Goal: Information Seeking & Learning: Learn about a topic

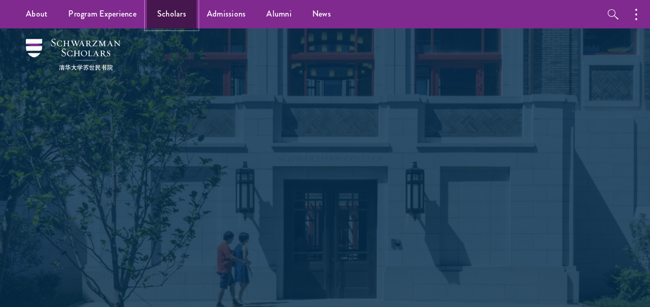
click at [176, 7] on link "Scholars" at bounding box center [172, 14] width 50 height 28
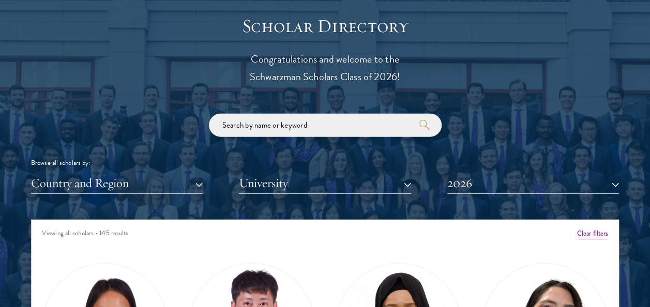
scroll to position [1157, 0]
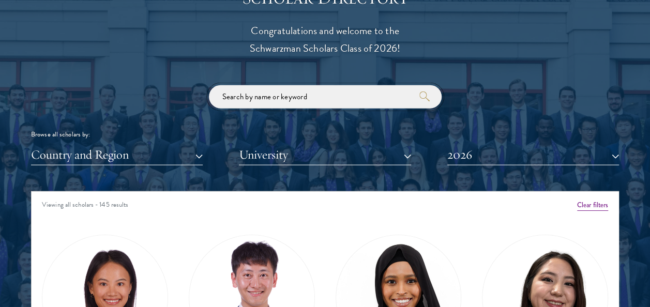
click at [254, 95] on input "search" at bounding box center [325, 96] width 233 height 23
type input "[PERSON_NAME]"
click button "submit" at bounding box center [0, 0] width 0 height 0
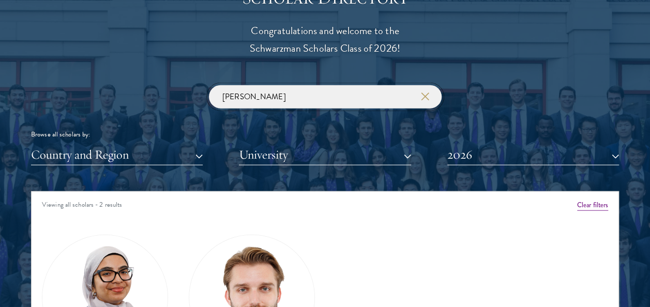
scroll to position [1307, 0]
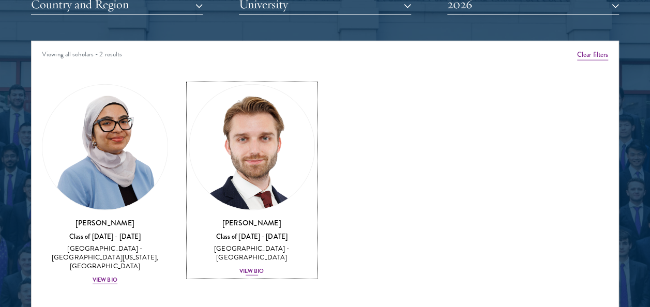
click at [250, 267] on div "View Bio" at bounding box center [251, 271] width 25 height 8
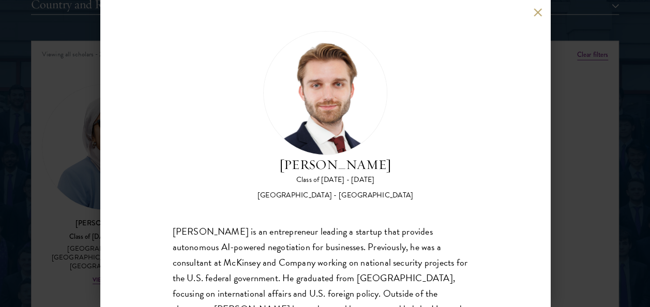
click at [535, 13] on button at bounding box center [537, 12] width 9 height 9
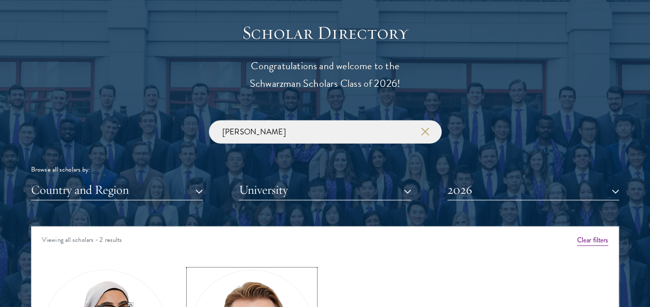
scroll to position [1122, 0]
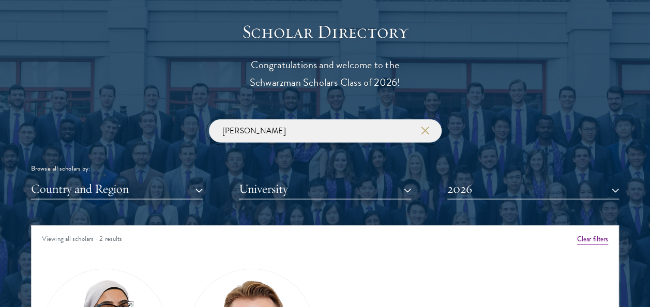
drag, startPoint x: 262, startPoint y: 128, endPoint x: 145, endPoint y: 131, distance: 117.4
click at [145, 131] on div "[PERSON_NAME] Browse all scholars by: Country and Region All Countries and Regi…" at bounding box center [325, 159] width 588 height 80
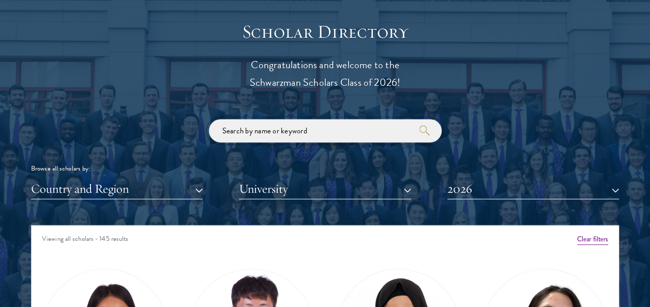
click at [419, 126] on button "submit" at bounding box center [424, 131] width 10 height 10
click at [467, 187] on button "2026" at bounding box center [533, 188] width 172 height 21
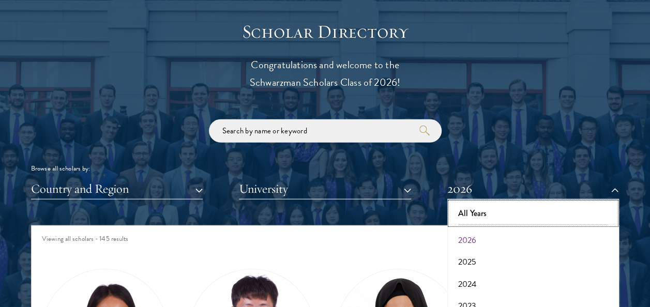
click at [460, 214] on button "All Years" at bounding box center [532, 214] width 165 height 22
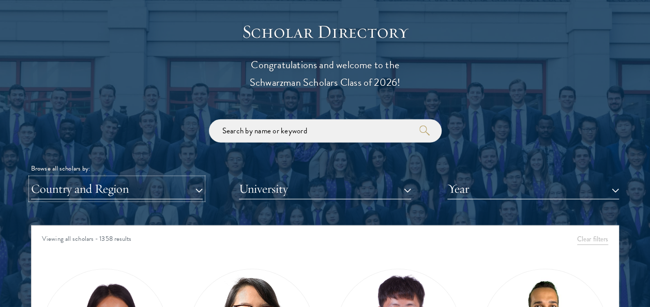
click at [109, 184] on button "Country and Region" at bounding box center [117, 188] width 172 height 21
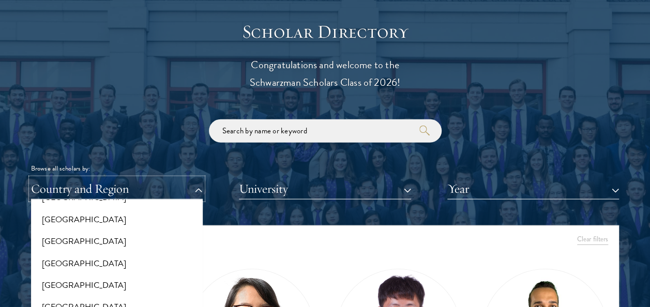
scroll to position [65, 0]
click at [69, 257] on button "[GEOGRAPHIC_DATA]" at bounding box center [116, 263] width 165 height 22
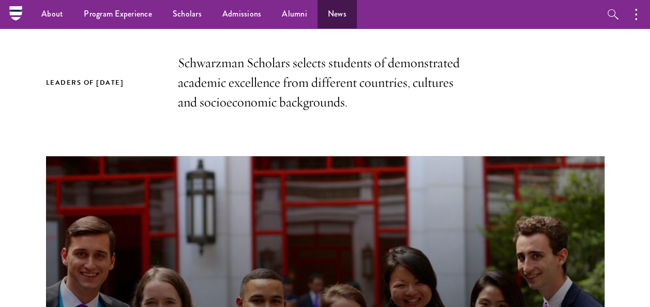
scroll to position [276, 0]
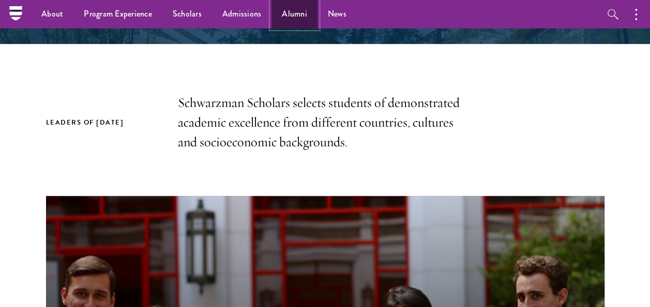
click at [287, 10] on link "Alumni" at bounding box center [294, 14] width 46 height 28
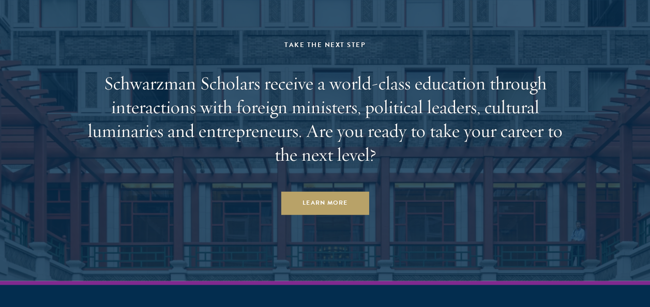
scroll to position [4515, 0]
